Goal: Task Accomplishment & Management: Use online tool/utility

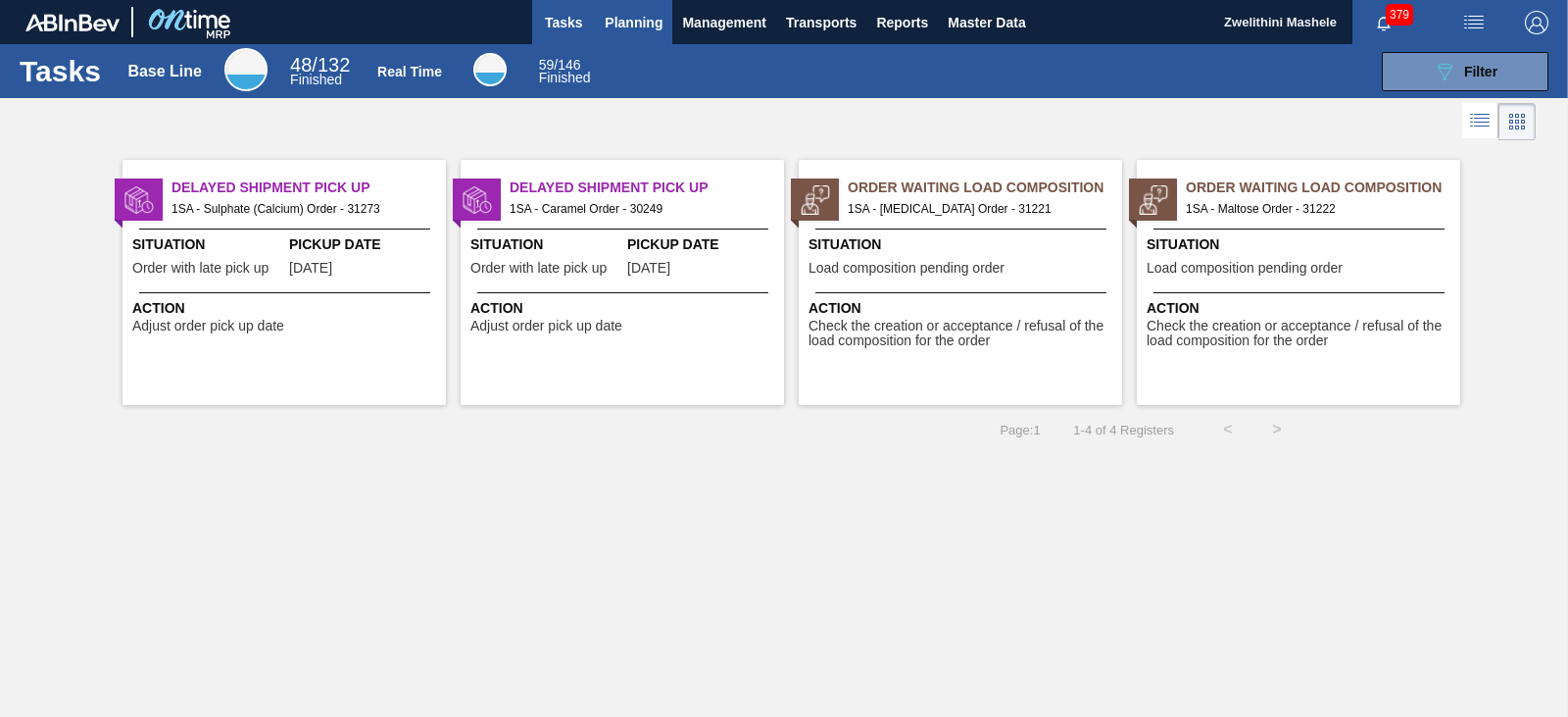
click at [639, 28] on span "Planning" at bounding box center [633, 23] width 58 height 24
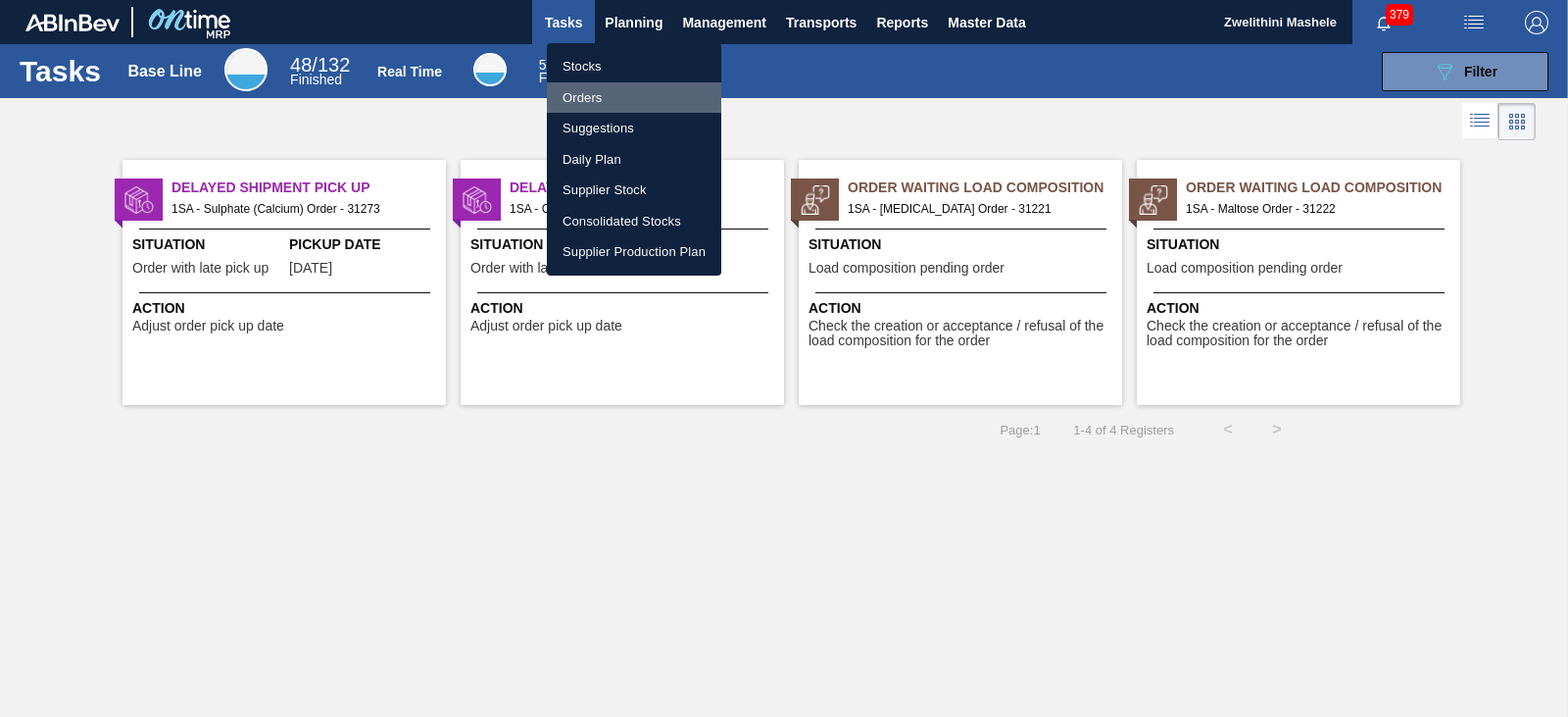
click at [629, 102] on li "Orders" at bounding box center [634, 98] width 175 height 31
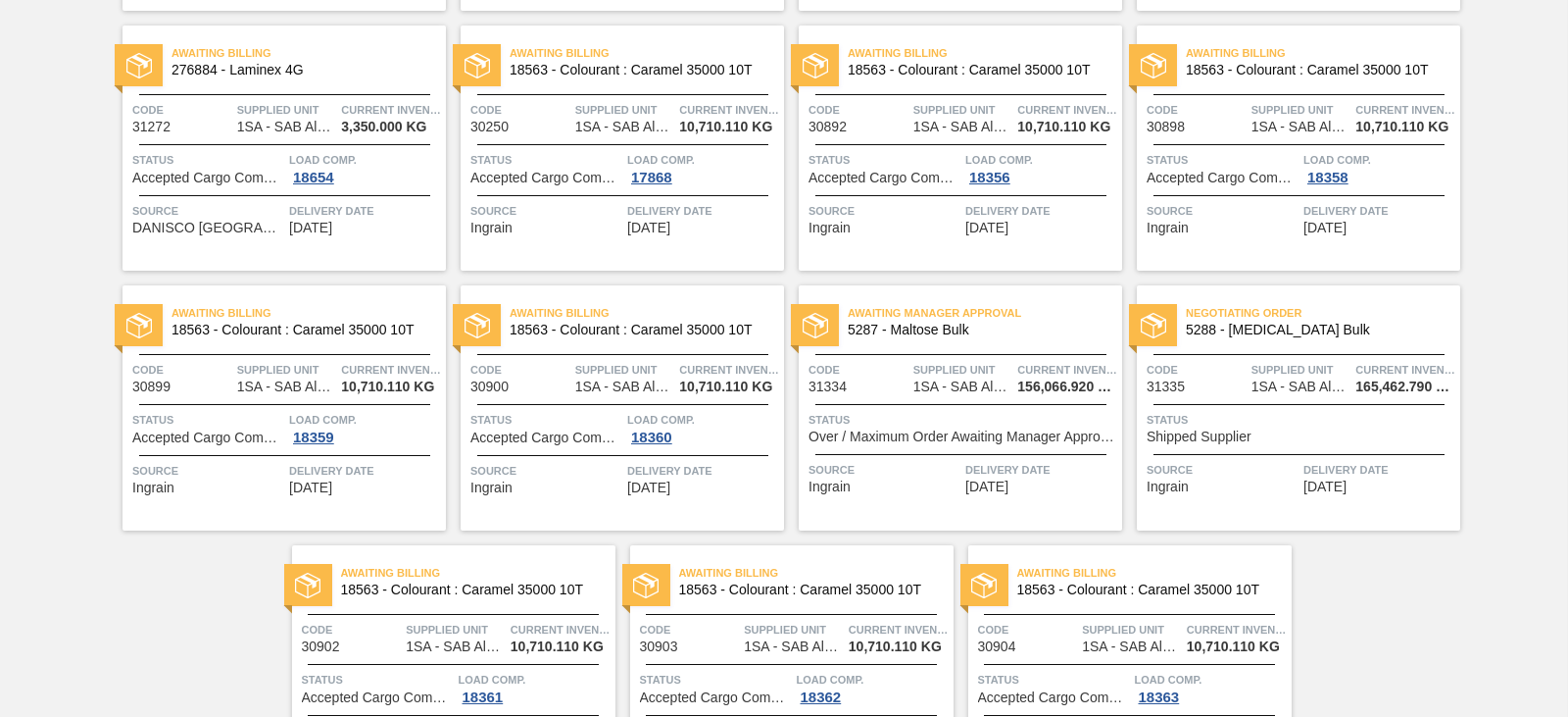
scroll to position [687, 0]
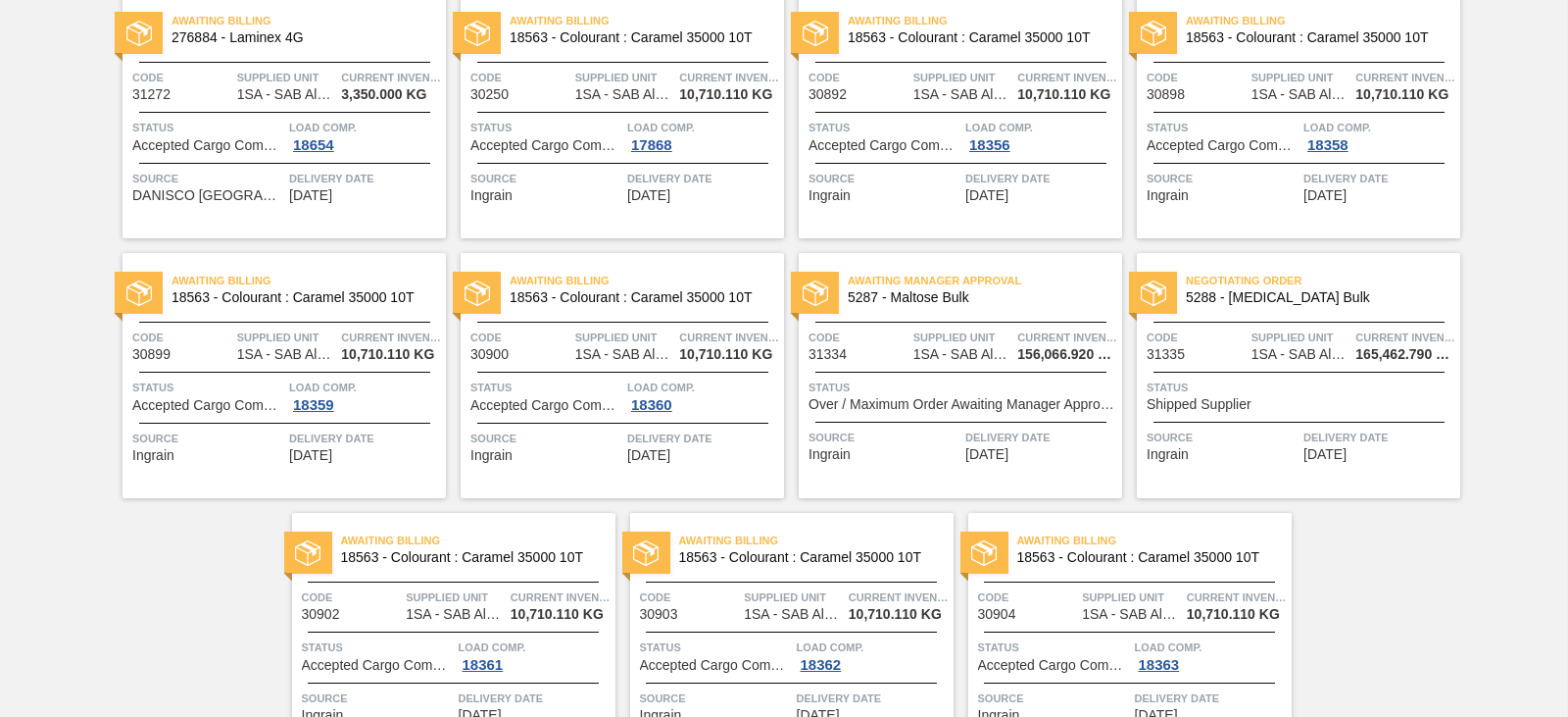
click at [988, 287] on span "Awaiting Manager Approval" at bounding box center [986, 281] width 275 height 20
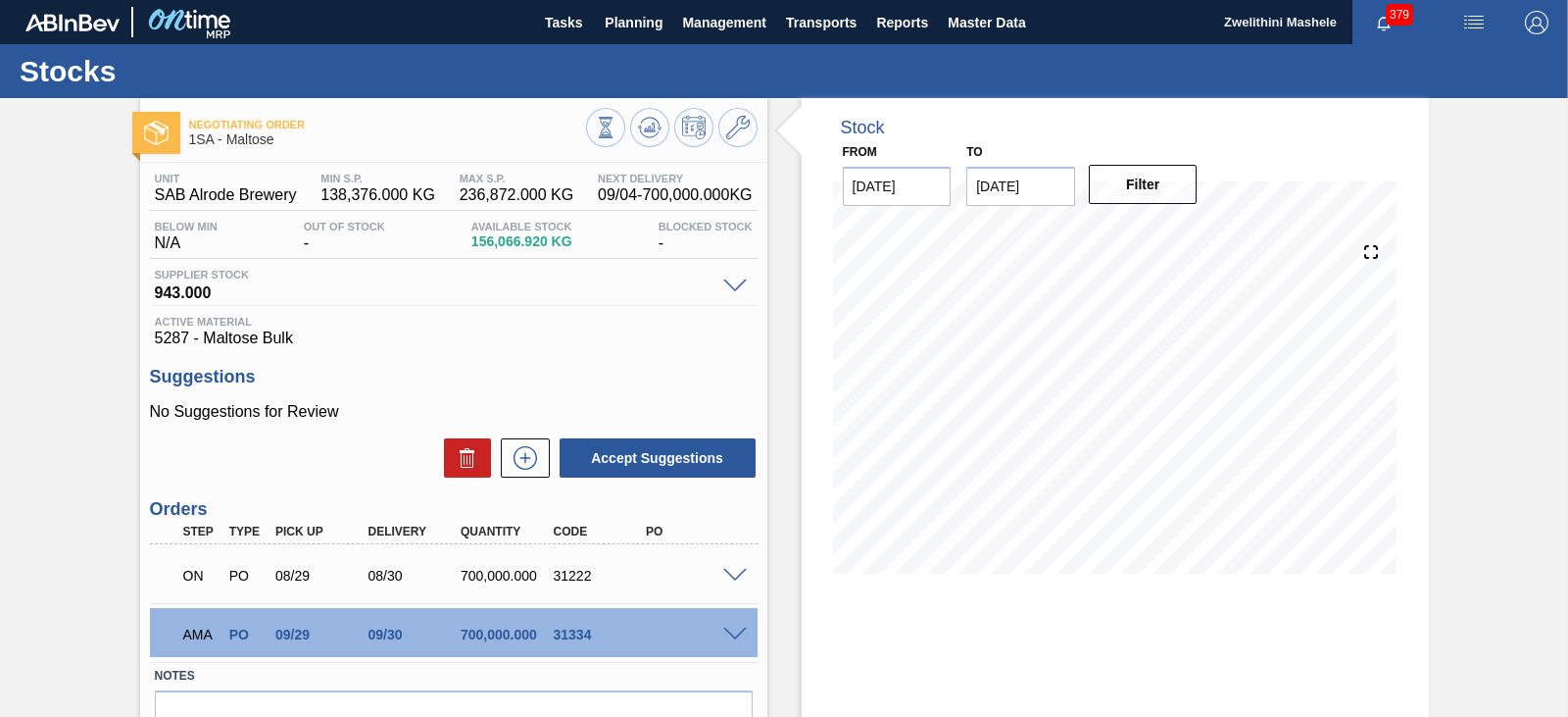
click at [726, 634] on span at bounding box center [735, 634] width 24 height 15
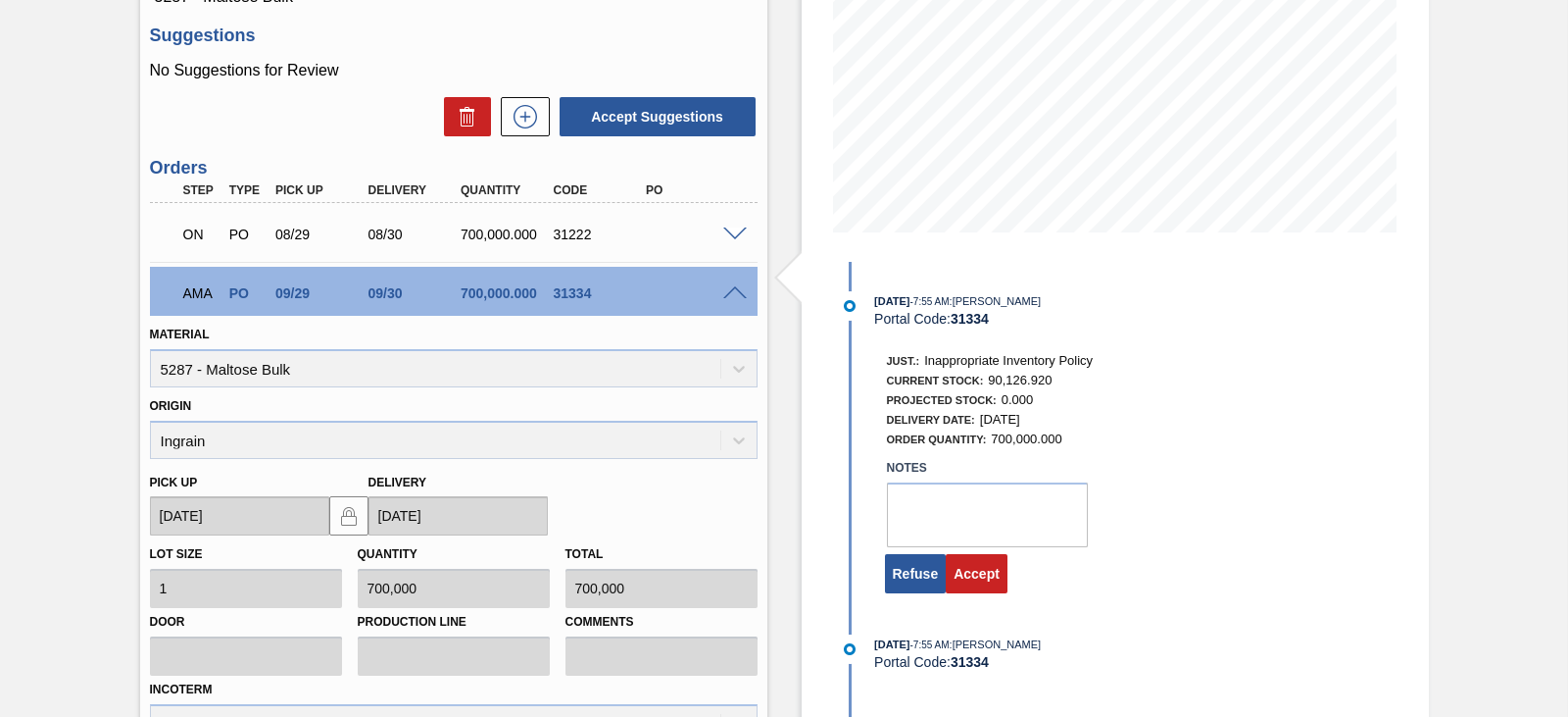
scroll to position [490, 0]
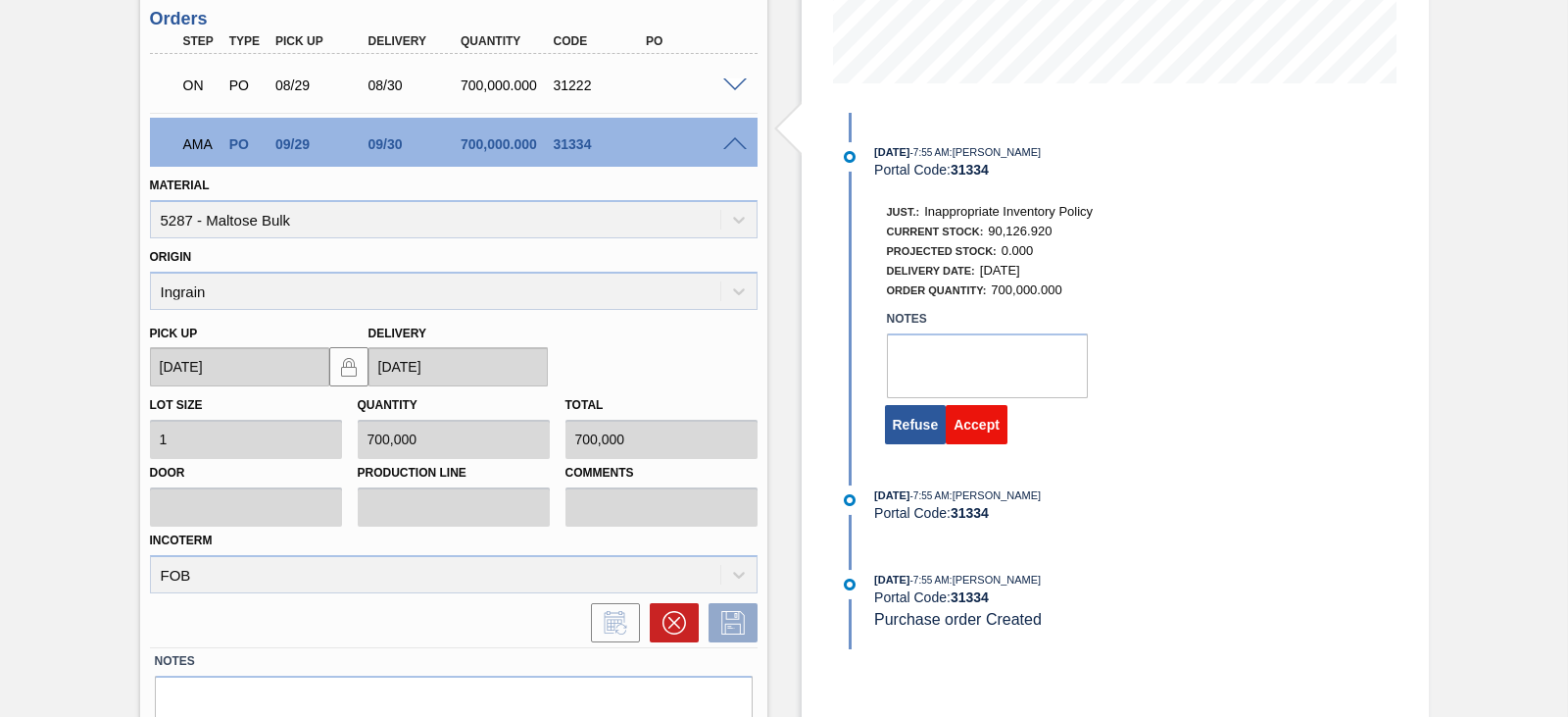
click at [968, 427] on button "Accept" at bounding box center [976, 424] width 62 height 39
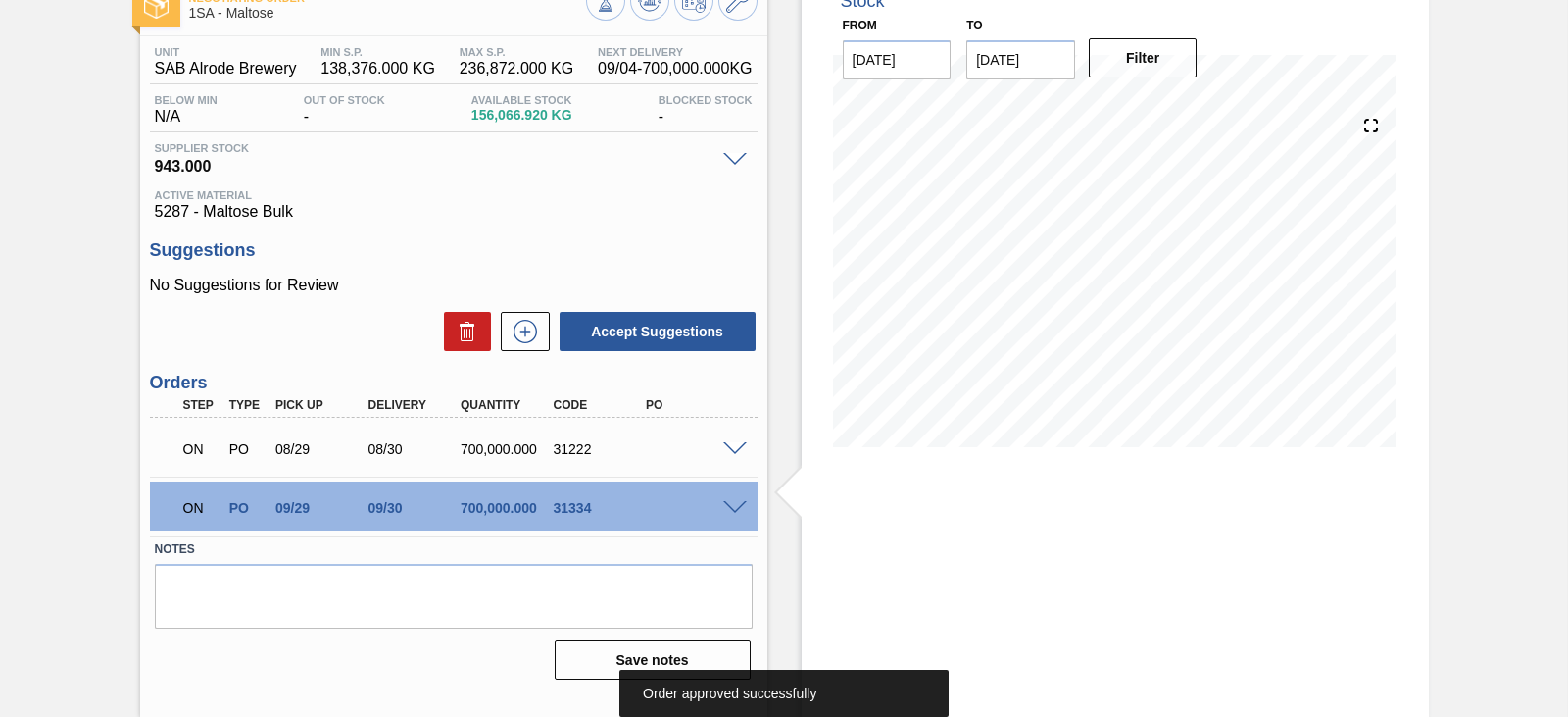
scroll to position [0, 0]
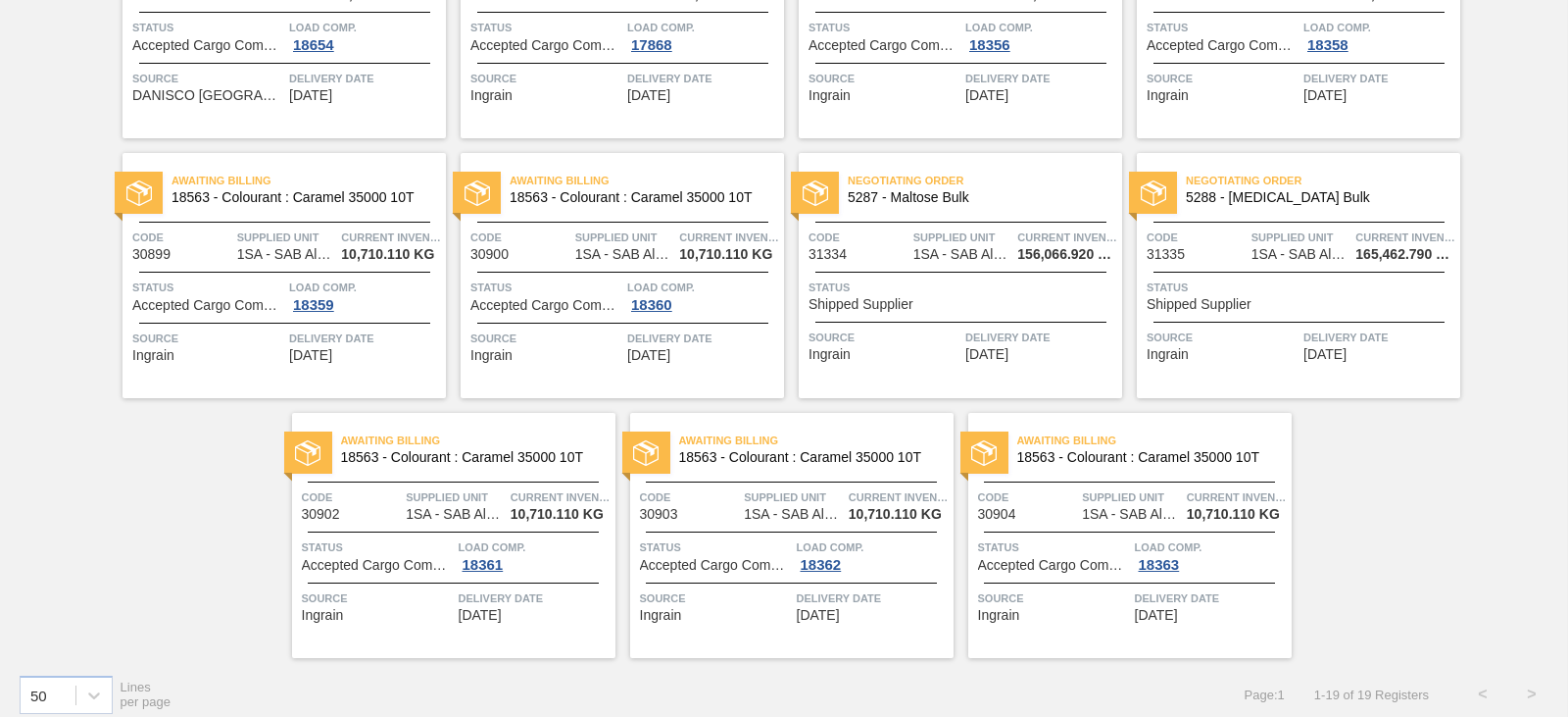
scroll to position [800, 0]
